Goal: Entertainment & Leisure: Consume media (video, audio)

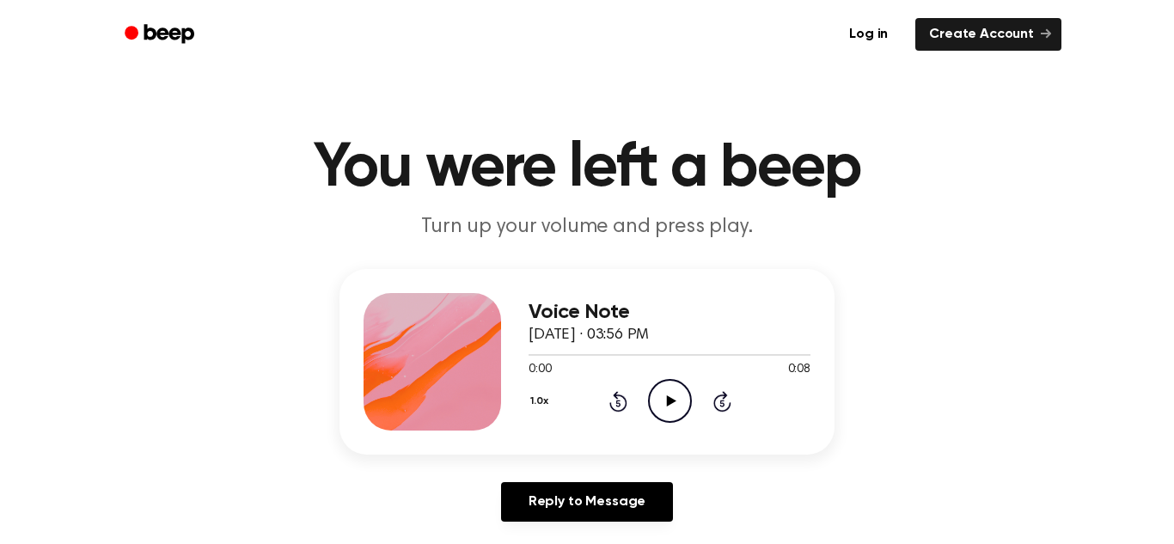
click at [667, 384] on icon "Play Audio" at bounding box center [670, 401] width 44 height 44
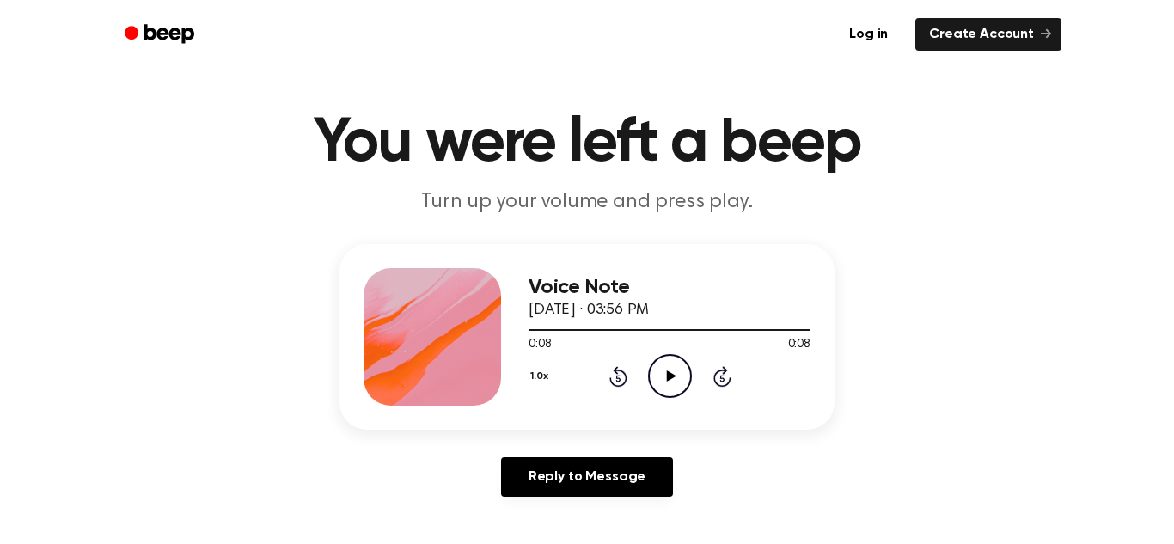
scroll to position [11, 0]
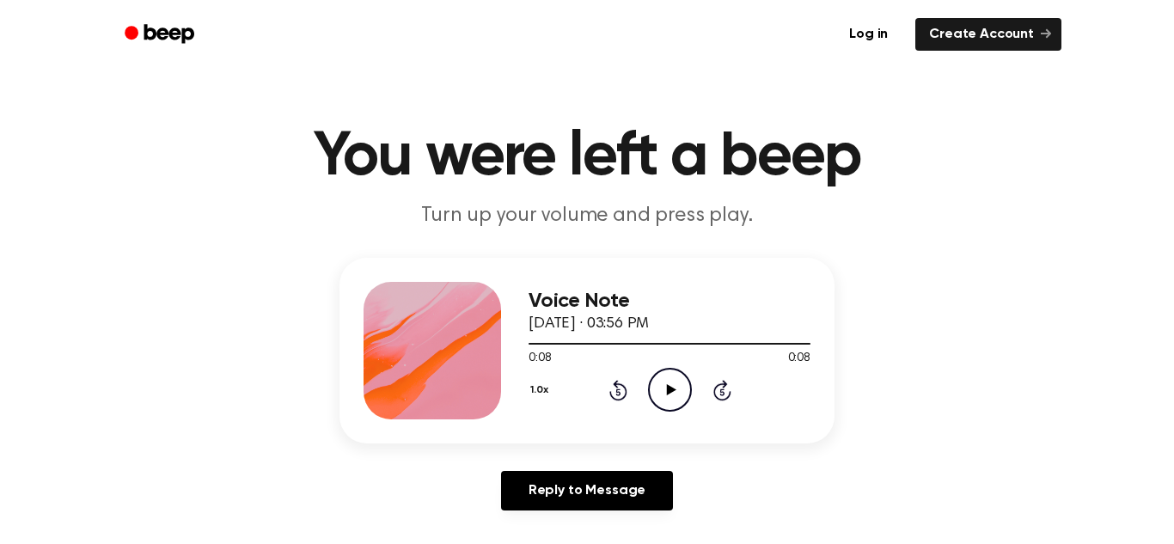
click at [670, 380] on icon "Play Audio" at bounding box center [670, 390] width 44 height 44
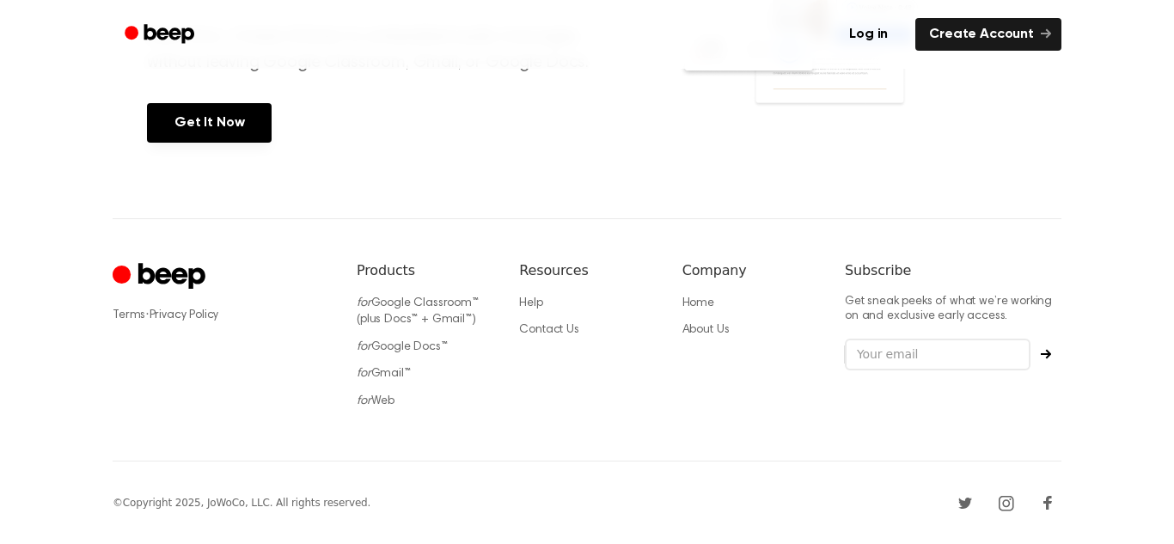
scroll to position [0, 0]
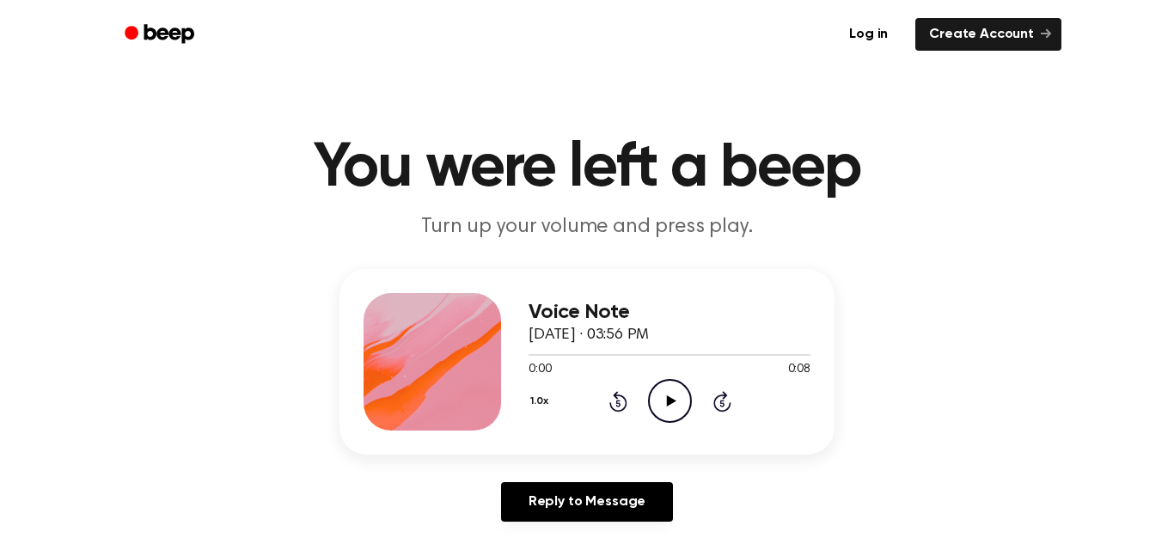
click at [650, 383] on icon "Play Audio" at bounding box center [670, 401] width 44 height 44
drag, startPoint x: 765, startPoint y: 357, endPoint x: 662, endPoint y: 353, distance: 103.2
click at [662, 353] on div at bounding box center [669, 354] width 282 height 14
drag, startPoint x: 662, startPoint y: 357, endPoint x: 569, endPoint y: 353, distance: 93.7
click at [569, 353] on div at bounding box center [669, 354] width 282 height 14
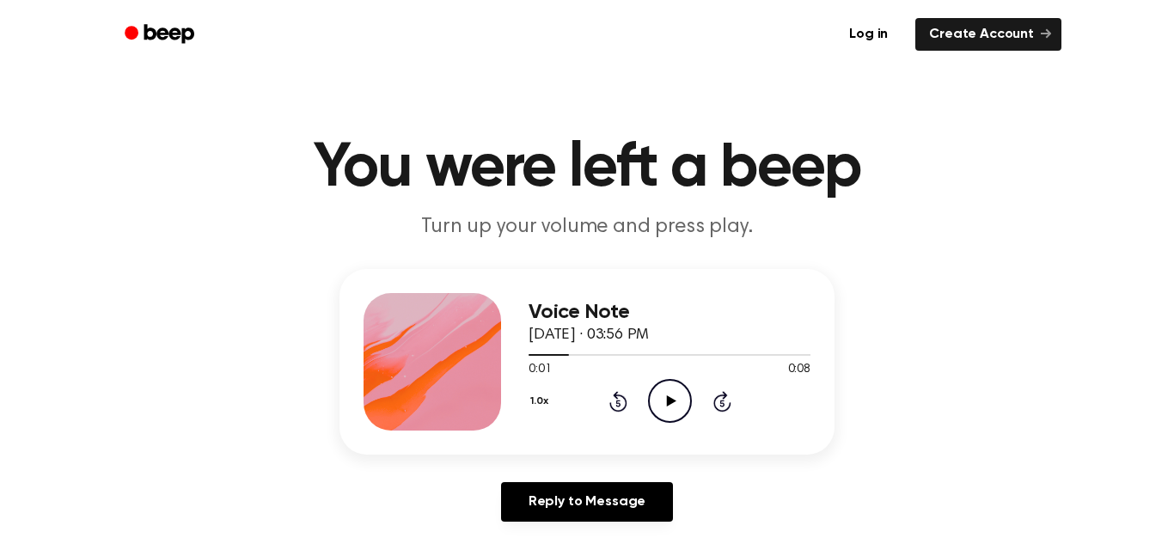
drag, startPoint x: 569, startPoint y: 353, endPoint x: 520, endPoint y: 357, distance: 49.2
click at [520, 357] on div "Voice Note September 21, 2022 · 03:56 PM 0:01 0:08 Your browser does not suppor…" at bounding box center [586, 362] width 495 height 186
drag, startPoint x: 563, startPoint y: 354, endPoint x: 522, endPoint y: 354, distance: 41.2
click at [522, 354] on div "Voice Note September 21, 2022 · 03:56 PM 0:01 0:08 Your browser does not suppor…" at bounding box center [586, 362] width 495 height 186
click at [672, 408] on icon "Play Audio" at bounding box center [670, 401] width 44 height 44
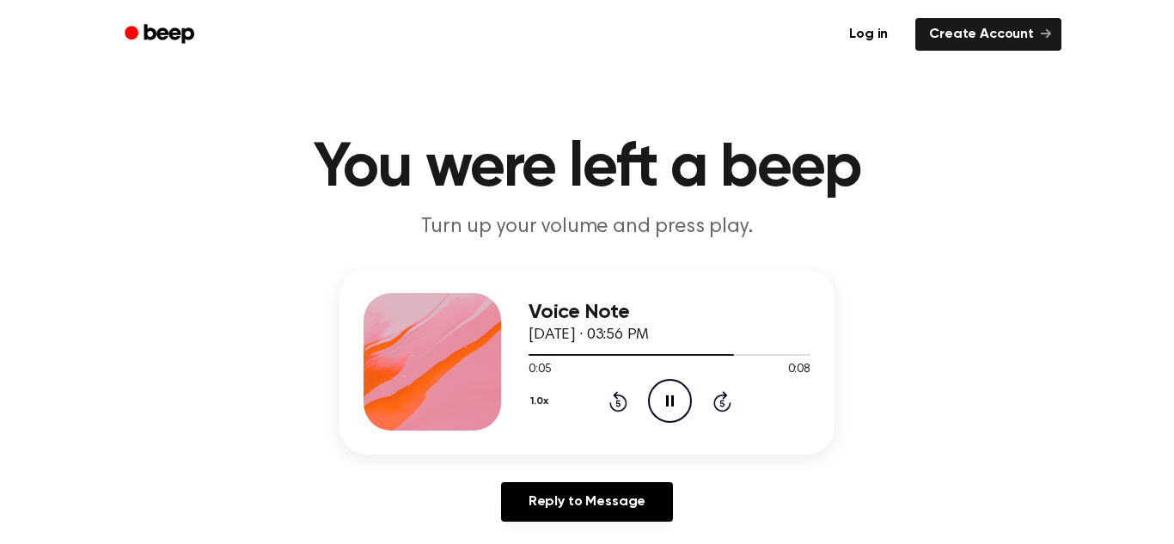
click at [613, 400] on icon "Rewind 5 seconds" at bounding box center [617, 401] width 19 height 22
click at [624, 406] on icon at bounding box center [618, 401] width 18 height 21
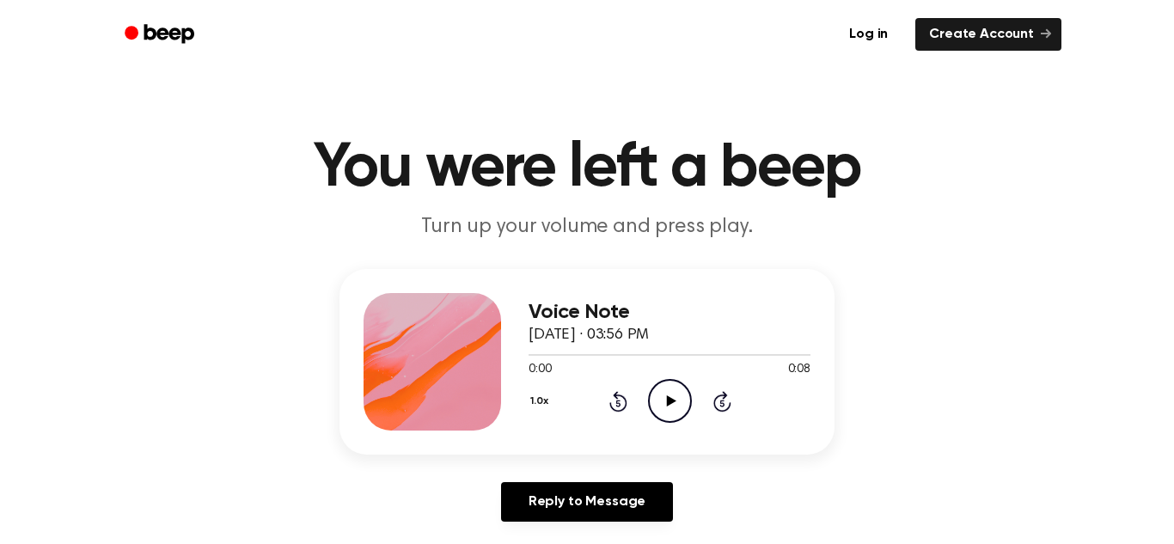
click at [624, 406] on icon at bounding box center [618, 401] width 18 height 21
click at [666, 408] on icon "Play Audio" at bounding box center [670, 401] width 44 height 44
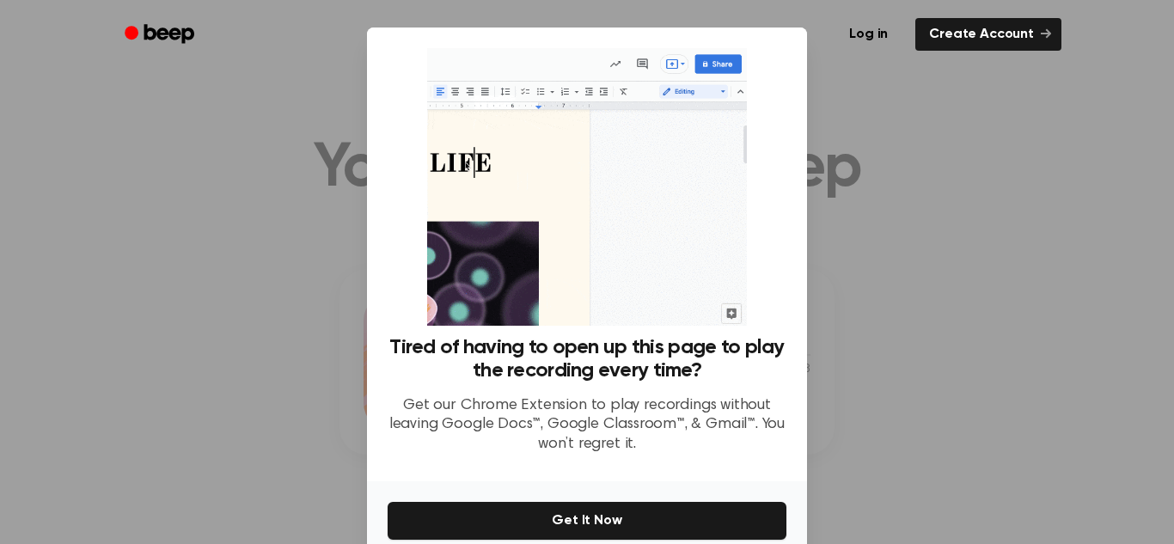
drag, startPoint x: 1021, startPoint y: 468, endPoint x: 1023, endPoint y: 482, distance: 14.0
click at [1023, 482] on div at bounding box center [587, 272] width 1174 height 544
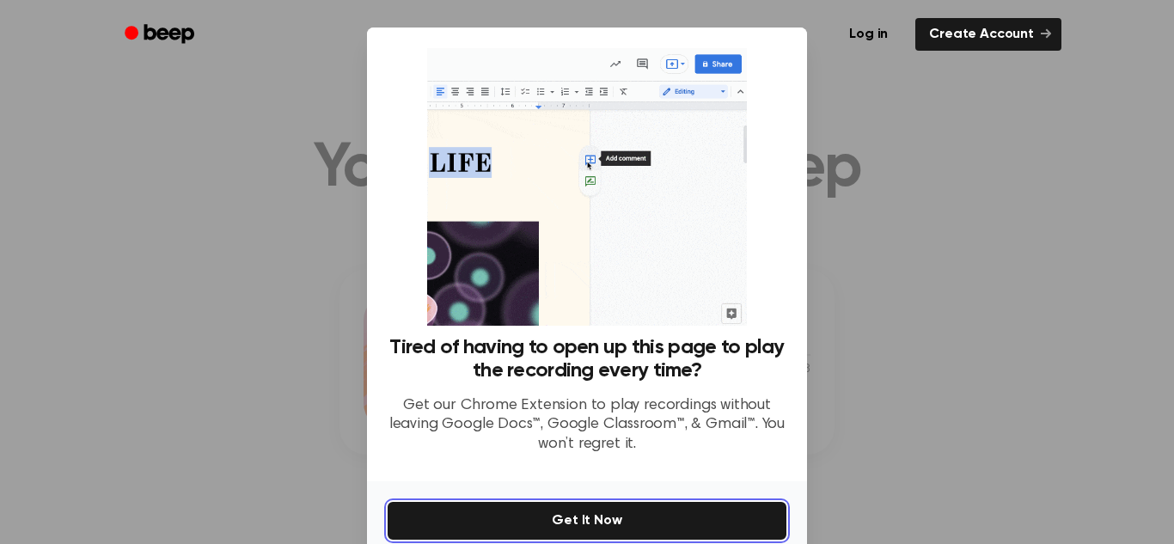
click at [702, 516] on button "Get It Now" at bounding box center [586, 521] width 399 height 38
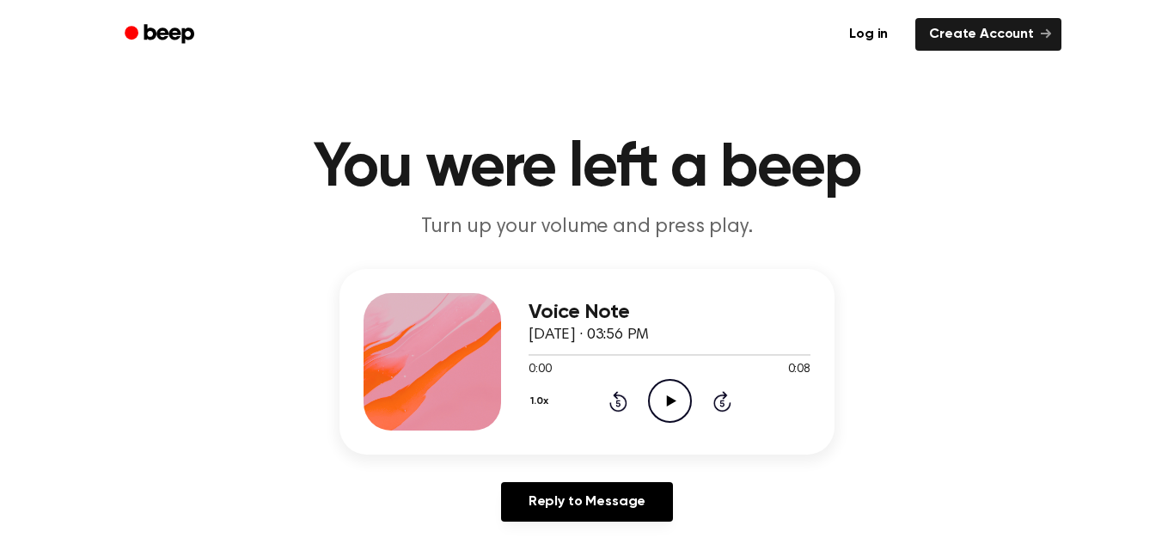
click at [673, 395] on icon "Play Audio" at bounding box center [670, 401] width 44 height 44
click at [662, 408] on icon "Play Audio" at bounding box center [670, 401] width 44 height 44
drag, startPoint x: 634, startPoint y: 357, endPoint x: 513, endPoint y: 353, distance: 121.2
click at [513, 353] on div "Voice Note [DATE] · 03:57 PM 0:04 0:08 Your browser does not support the [objec…" at bounding box center [586, 362] width 495 height 186
click at [621, 399] on icon "Rewind 5 seconds" at bounding box center [617, 401] width 19 height 22
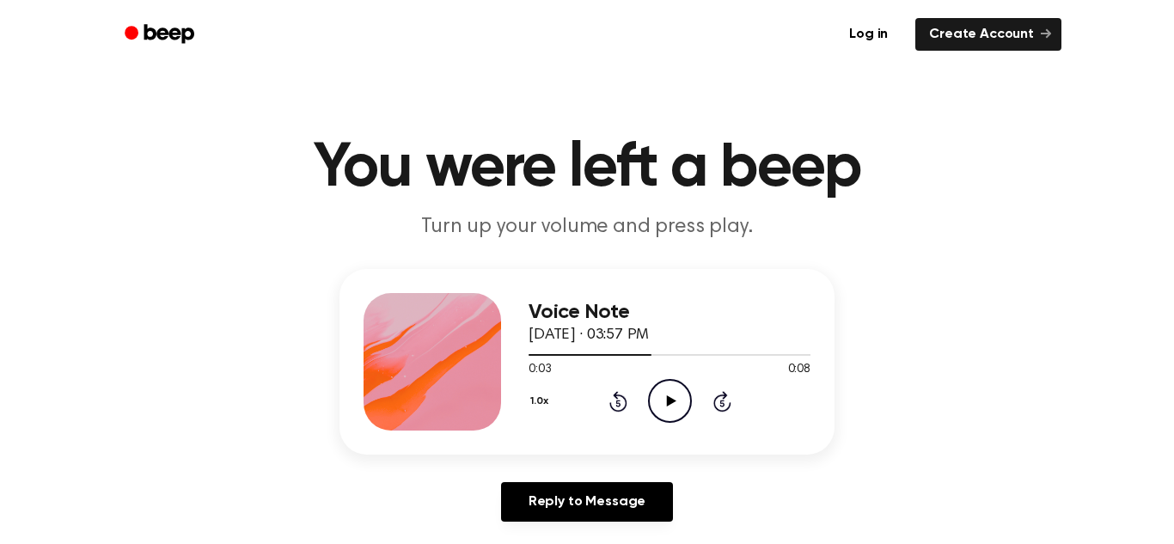
click at [621, 399] on icon "Rewind 5 seconds" at bounding box center [617, 401] width 19 height 22
click at [657, 396] on icon "Play Audio" at bounding box center [670, 401] width 44 height 44
click at [651, 406] on icon "Play Audio" at bounding box center [670, 401] width 44 height 44
click at [667, 399] on icon at bounding box center [670, 400] width 9 height 11
click at [667, 397] on icon at bounding box center [670, 400] width 9 height 11
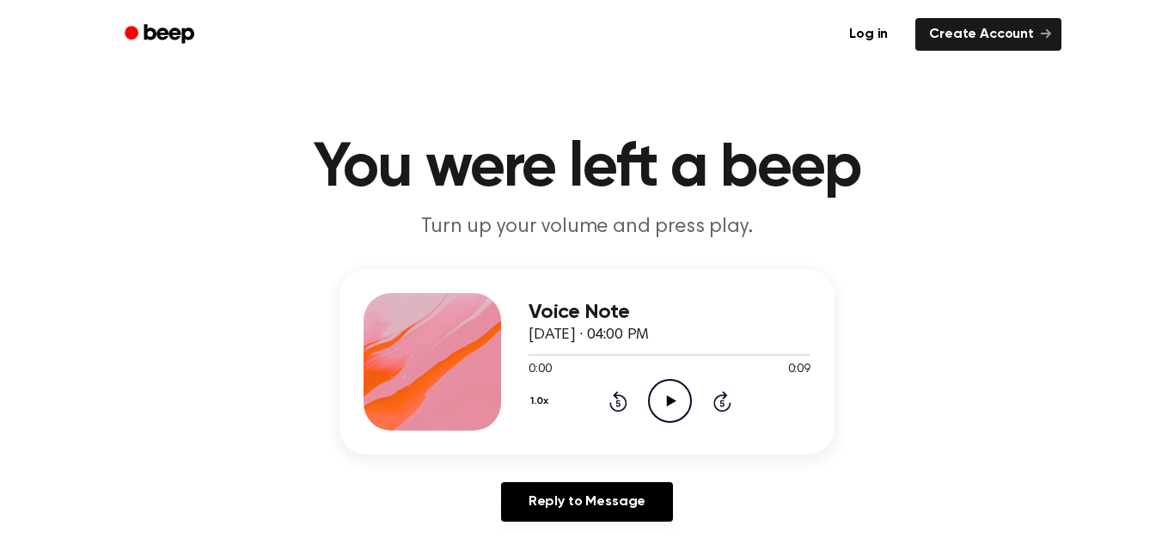
click at [673, 406] on icon "Play Audio" at bounding box center [670, 401] width 44 height 44
